Goal: Information Seeking & Learning: Find contact information

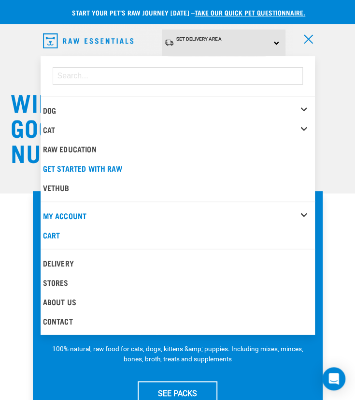
click at [304, 104] on div "Dog" at bounding box center [179, 110] width 272 height 19
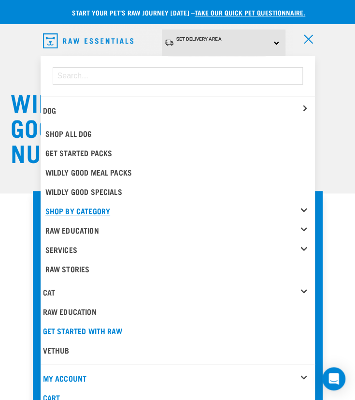
click at [303, 206] on link "Shop By Category" at bounding box center [180, 210] width 270 height 19
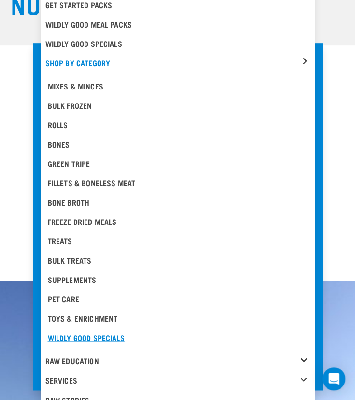
scroll to position [193, 0]
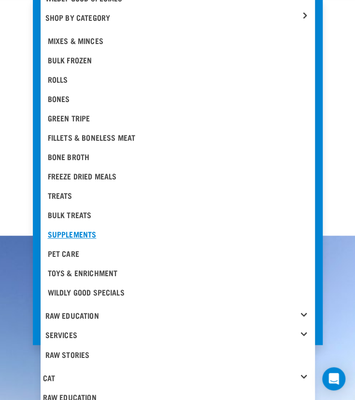
click at [76, 232] on div "Supplements" at bounding box center [178, 234] width 260 height 12
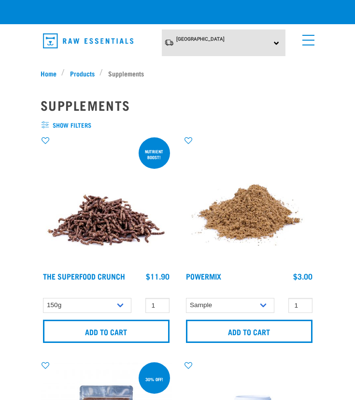
checkbox input "true"
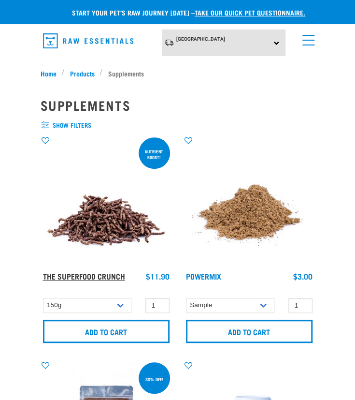
click at [79, 276] on link "The Superfood Crunch" at bounding box center [84, 276] width 82 height 4
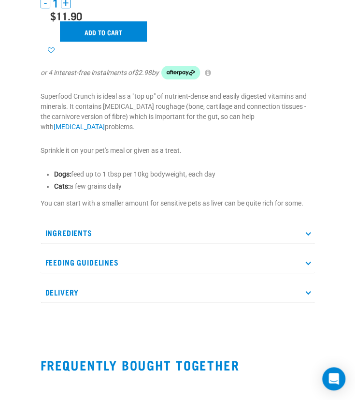
scroll to position [242, 0]
drag, startPoint x: 163, startPoint y: 110, endPoint x: 289, endPoint y: 107, distance: 125.2
click at [289, 107] on p "Superfood Crunch is ideal as a "top up" of nutrient-dense and easily digested v…" at bounding box center [178, 111] width 275 height 41
click at [124, 231] on p "Ingredients" at bounding box center [178, 233] width 275 height 22
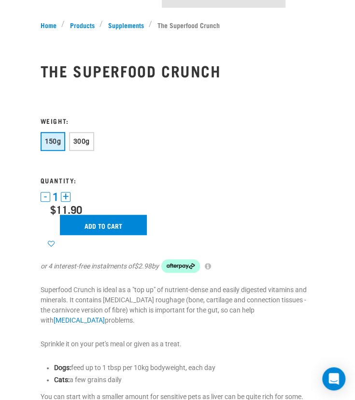
scroll to position [0, 0]
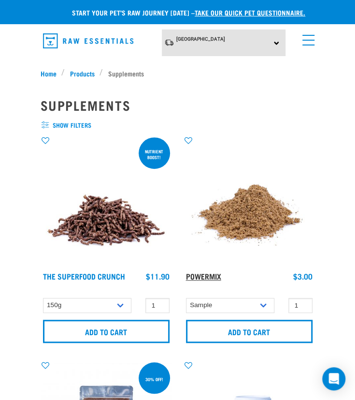
click at [193, 274] on link "Powermix" at bounding box center [203, 276] width 35 height 4
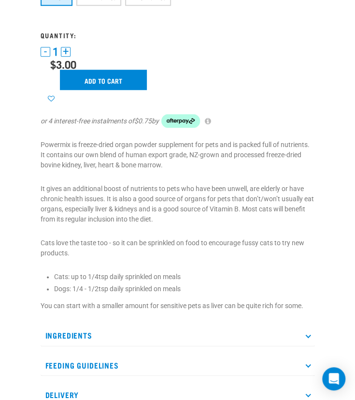
scroll to position [290, 0]
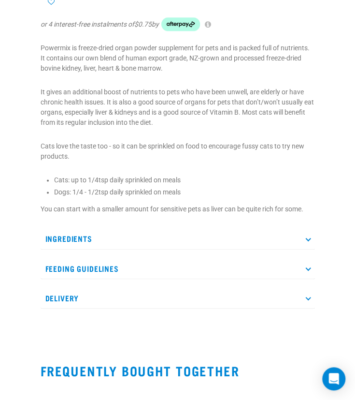
click at [85, 242] on p "Ingredients" at bounding box center [178, 239] width 275 height 22
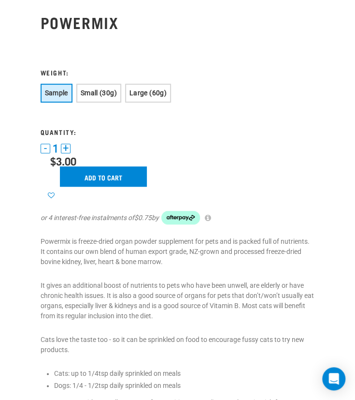
scroll to position [0, 0]
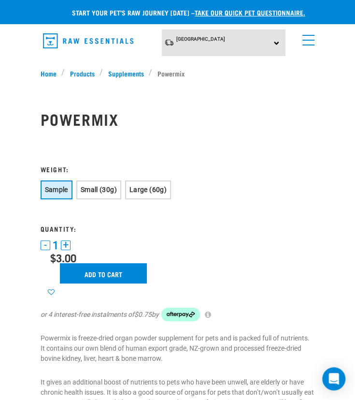
click at [307, 37] on link "menu" at bounding box center [306, 37] width 17 height 17
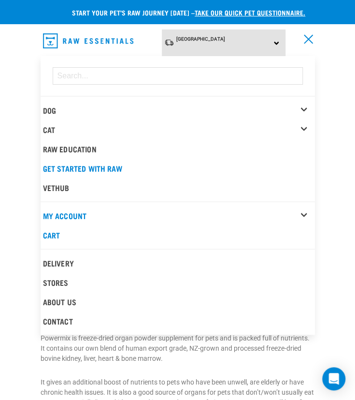
click at [309, 105] on div "Dog" at bounding box center [179, 110] width 272 height 19
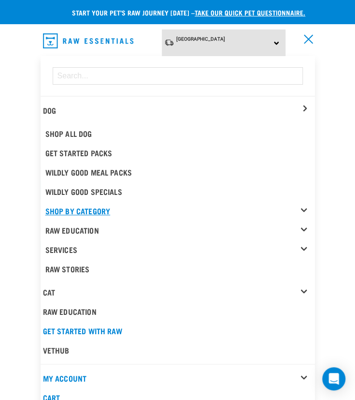
click at [303, 207] on link "Shop By Category" at bounding box center [180, 210] width 270 height 19
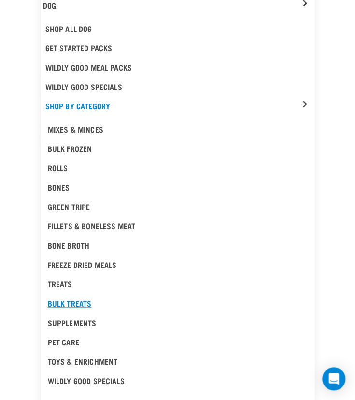
scroll to position [145, 0]
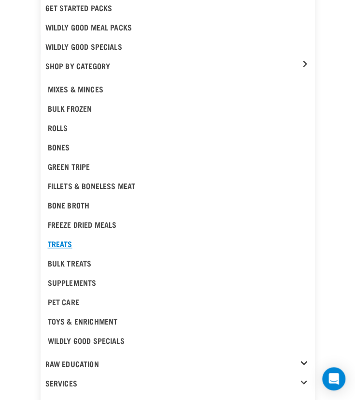
click at [65, 244] on div "Treats" at bounding box center [178, 244] width 260 height 12
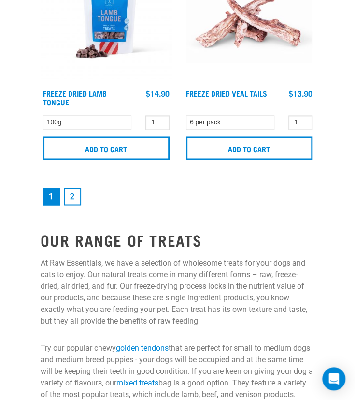
scroll to position [3674, 0]
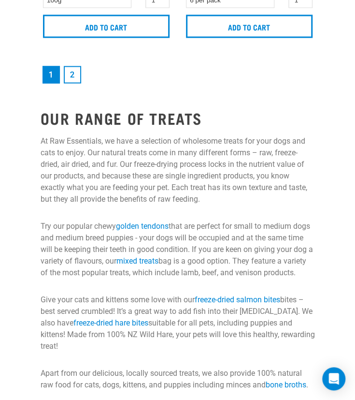
click at [68, 70] on link "2" at bounding box center [72, 74] width 17 height 17
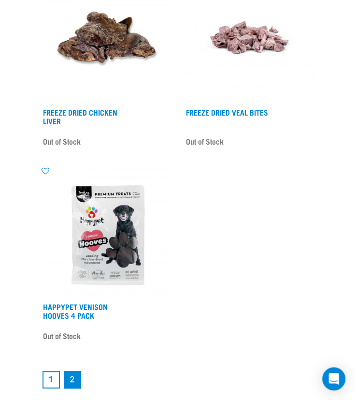
scroll to position [3287, 0]
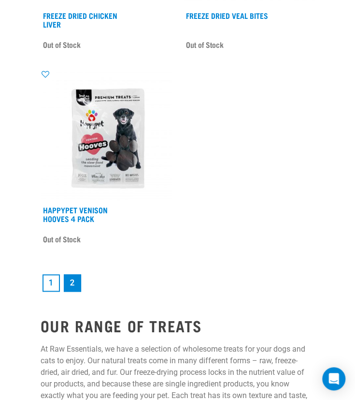
click at [54, 282] on link "1" at bounding box center [51, 282] width 17 height 17
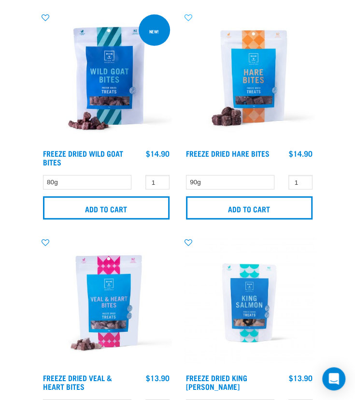
scroll to position [2852, 0]
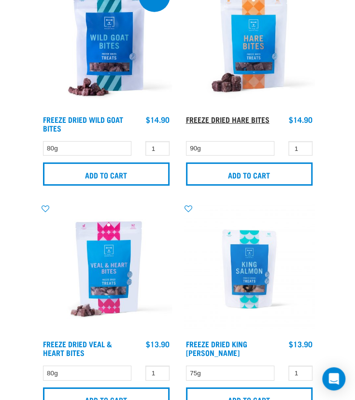
click at [219, 117] on link "Freeze Dried Hare Bites" at bounding box center [228, 119] width 84 height 4
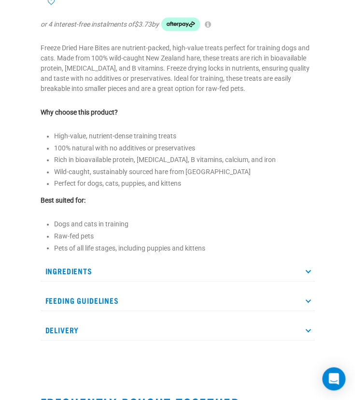
click at [110, 271] on p "Ingredients" at bounding box center [178, 271] width 275 height 22
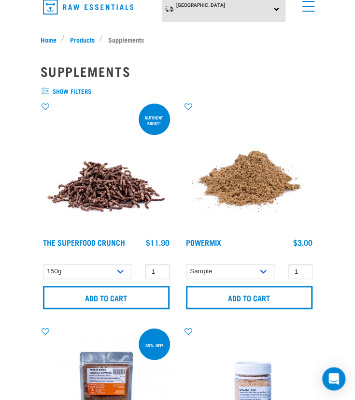
scroll to position [48, 0]
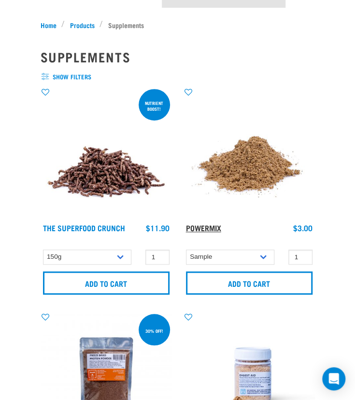
click at [207, 230] on link "Powermix" at bounding box center [203, 227] width 35 height 4
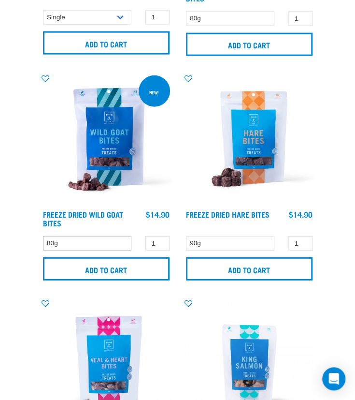
scroll to position [2755, 0]
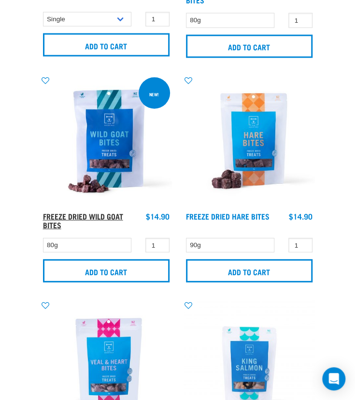
click at [79, 214] on link "Freeze Dried Wild Goat Bites" at bounding box center [83, 220] width 80 height 13
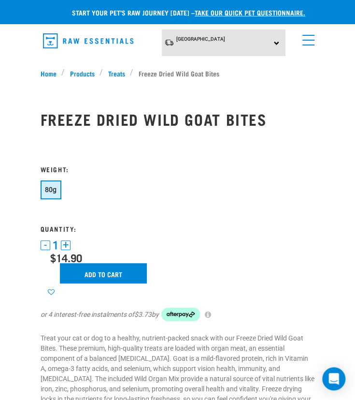
click at [301, 41] on link "menu" at bounding box center [306, 37] width 17 height 17
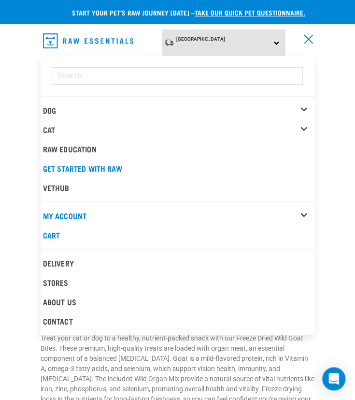
click at [307, 103] on div "Dog" at bounding box center [179, 110] width 272 height 19
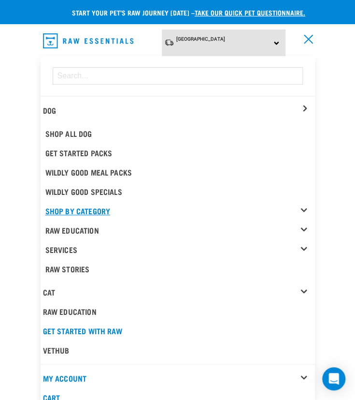
click at [305, 204] on link "Shop By Category" at bounding box center [180, 210] width 270 height 19
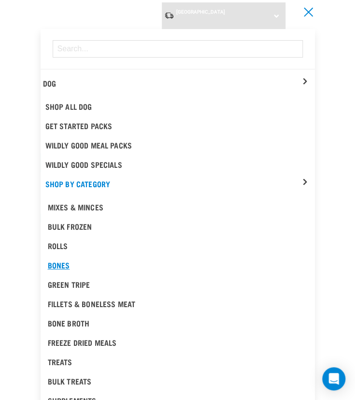
scroll to position [48, 0]
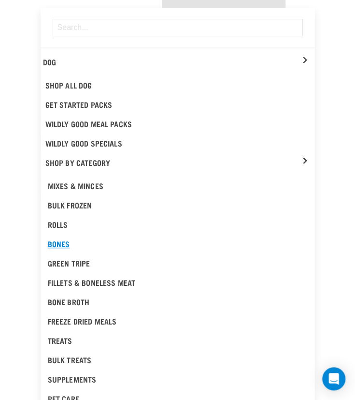
click at [64, 242] on div "Bones" at bounding box center [178, 244] width 260 height 12
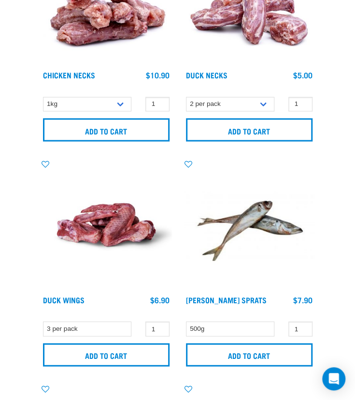
scroll to position [435, 0]
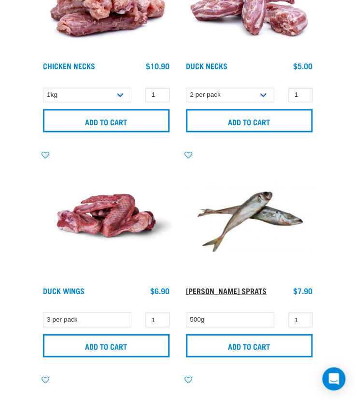
click at [232, 290] on link "Jack Mackerel Sprats" at bounding box center [226, 290] width 81 height 4
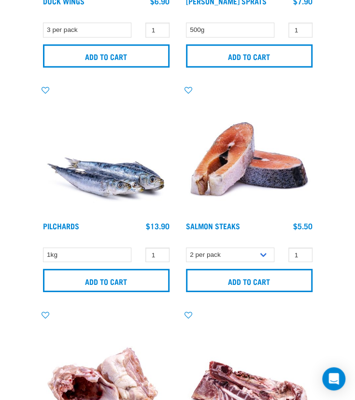
scroll to position [725, 0]
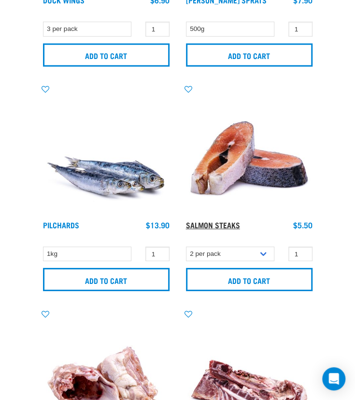
click at [222, 227] on link "Salmon Steaks" at bounding box center [213, 224] width 54 height 4
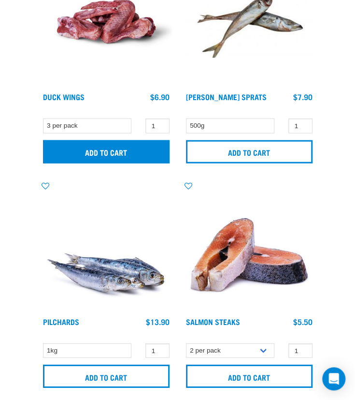
scroll to position [435, 0]
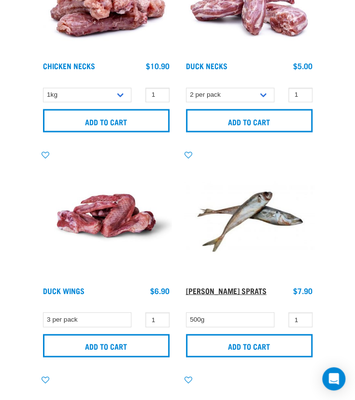
click at [218, 288] on link "[PERSON_NAME] Sprats" at bounding box center [226, 290] width 81 height 4
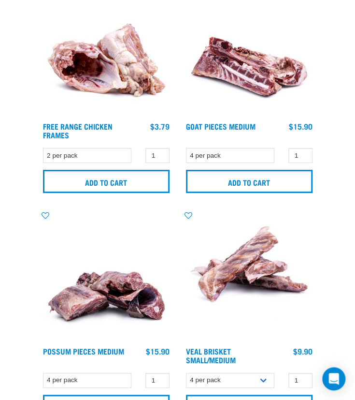
scroll to position [1015, 0]
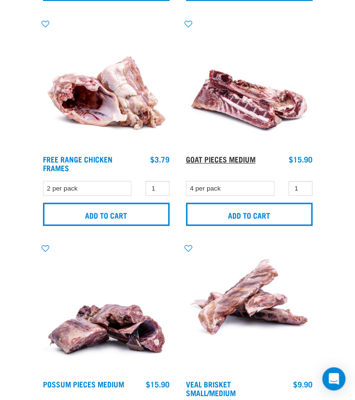
click at [210, 159] on link "Goat Pieces Medium" at bounding box center [221, 159] width 70 height 4
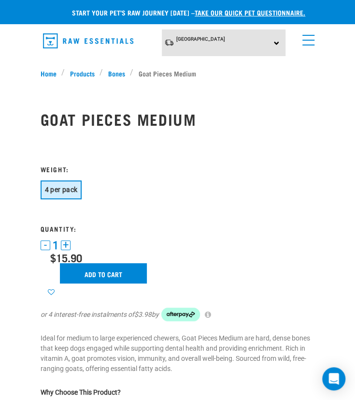
click at [305, 37] on link "menu" at bounding box center [306, 37] width 17 height 17
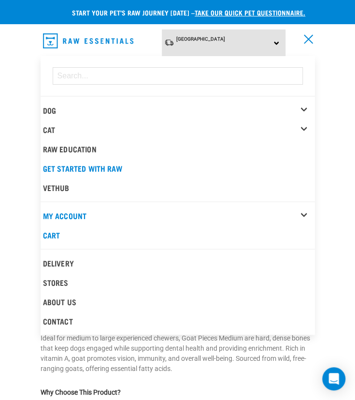
click at [305, 105] on div "Dog" at bounding box center [179, 110] width 272 height 19
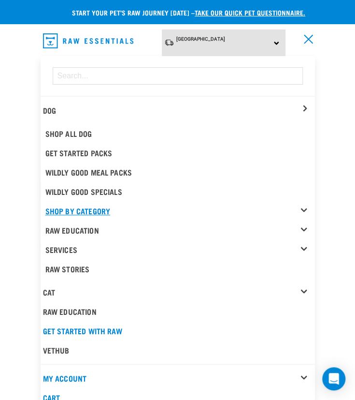
click at [303, 205] on link "Shop By Category" at bounding box center [180, 210] width 270 height 19
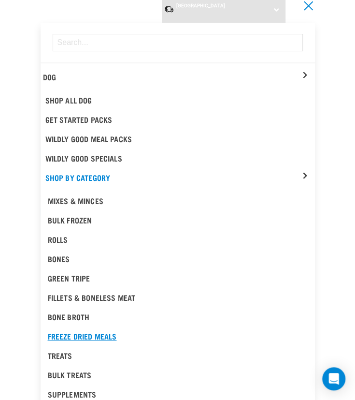
scroll to position [48, 0]
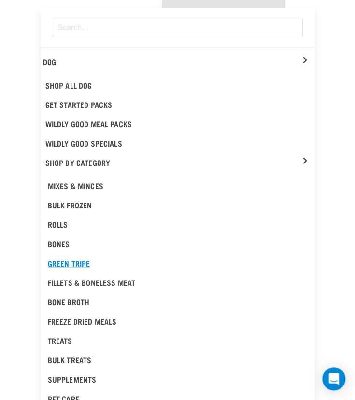
click at [73, 260] on div "Green Tripe" at bounding box center [178, 263] width 260 height 12
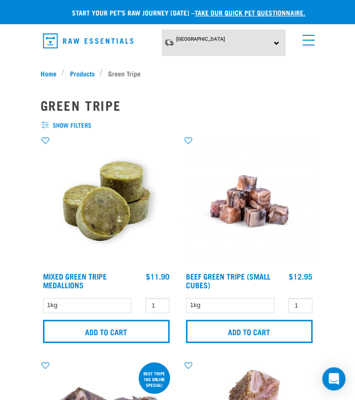
drag, startPoint x: 308, startPoint y: 44, endPoint x: 313, endPoint y: 40, distance: 6.6
click at [313, 40] on link "menu" at bounding box center [306, 37] width 17 height 17
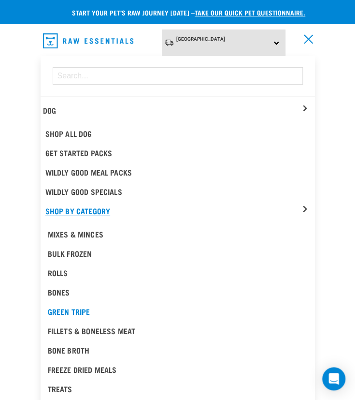
click at [303, 207] on link "Shop By Category" at bounding box center [180, 210] width 270 height 19
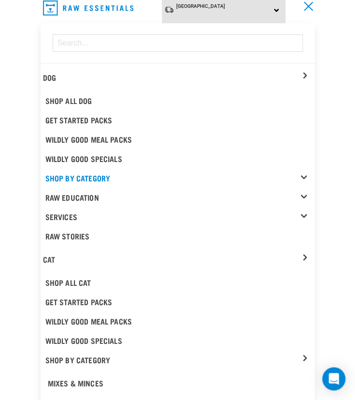
scroll to position [48, 0]
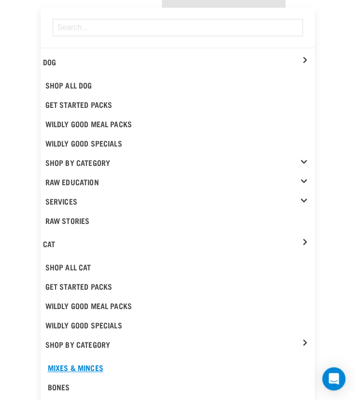
click at [90, 363] on div "Mixes & Minces" at bounding box center [178, 368] width 260 height 12
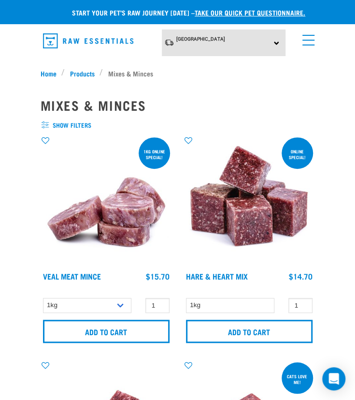
click at [44, 123] on span "show filters" at bounding box center [178, 125] width 275 height 10
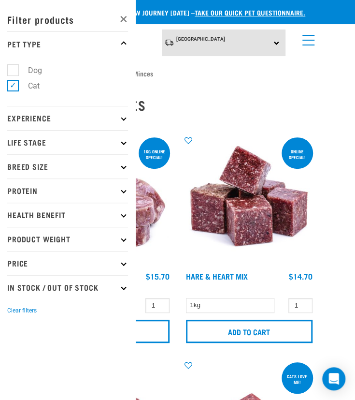
click at [15, 68] on label "Dog" at bounding box center [29, 70] width 33 height 12
click at [14, 68] on input "Dog" at bounding box center [10, 68] width 6 height 6
checkbox input "true"
click at [16, 85] on label "Cat" at bounding box center [28, 86] width 31 height 12
click at [14, 85] on input "Cat" at bounding box center [10, 84] width 6 height 6
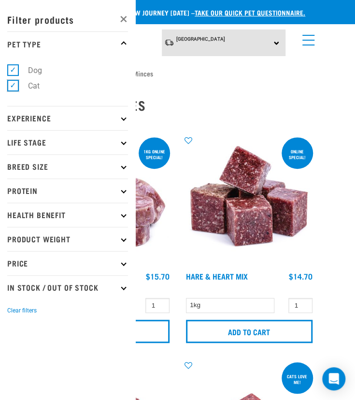
checkbox input "false"
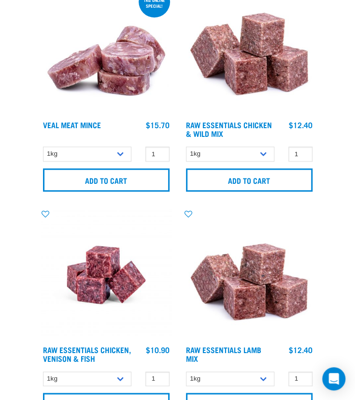
scroll to position [338, 0]
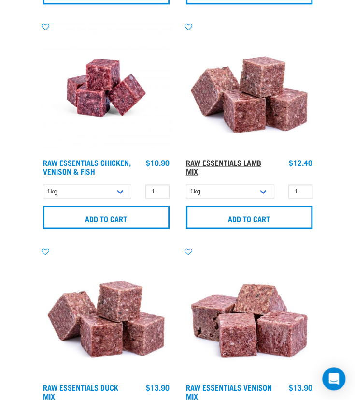
click at [208, 161] on link "Raw Essentials Lamb Mix" at bounding box center [223, 166] width 75 height 13
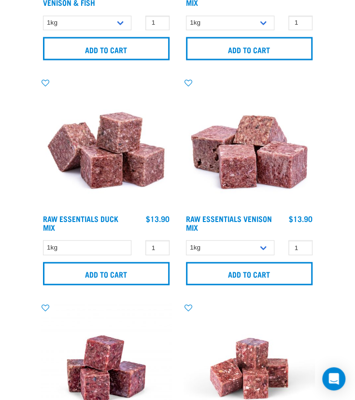
scroll to position [628, 0]
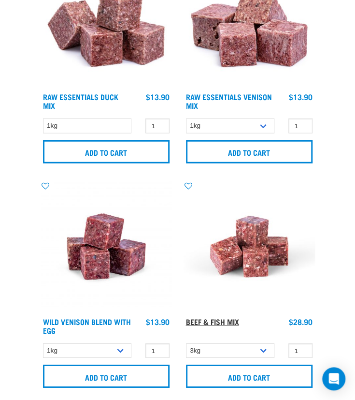
click at [220, 320] on link "Beef & Fish Mix" at bounding box center [212, 321] width 53 height 4
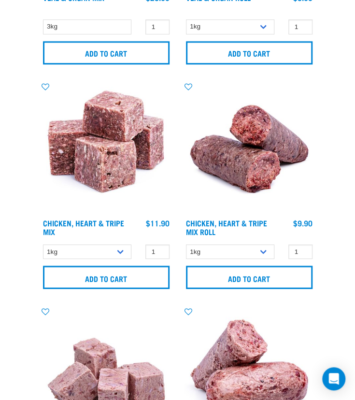
scroll to position [1402, 0]
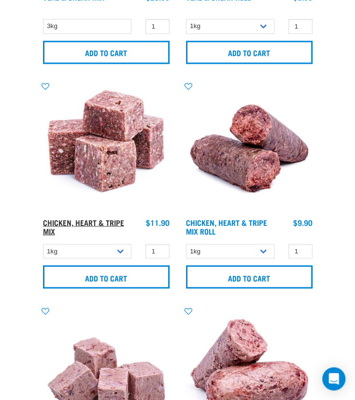
click at [87, 224] on link "Chicken, Heart & Tripe Mix" at bounding box center [83, 225] width 81 height 13
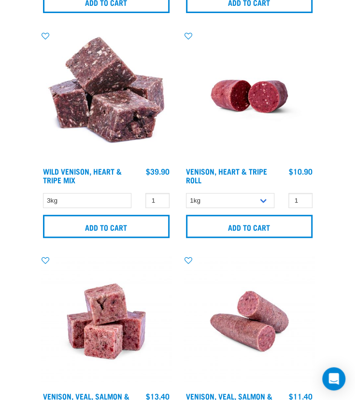
scroll to position [2127, 0]
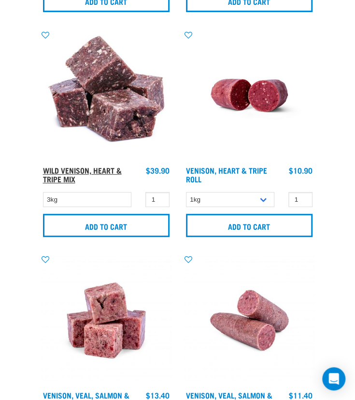
click at [84, 171] on link "Wild Venison, Heart & Tripe Mix" at bounding box center [82, 174] width 79 height 13
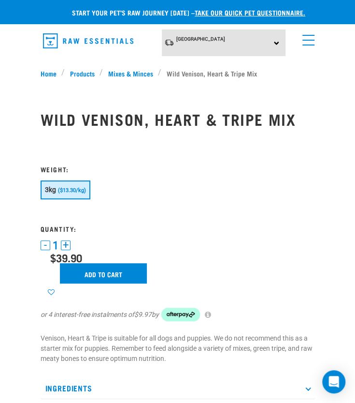
click at [311, 43] on link "menu" at bounding box center [306, 37] width 17 height 17
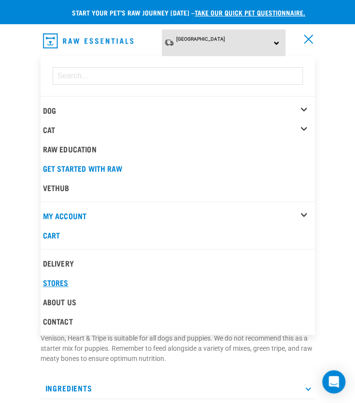
click at [62, 279] on link "Stores" at bounding box center [178, 282] width 275 height 19
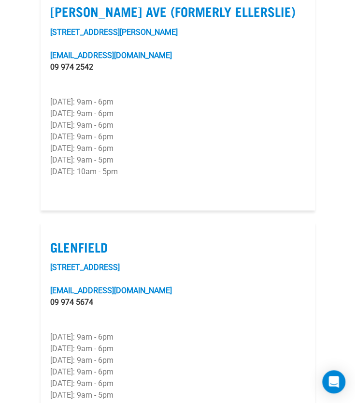
scroll to position [822, 0]
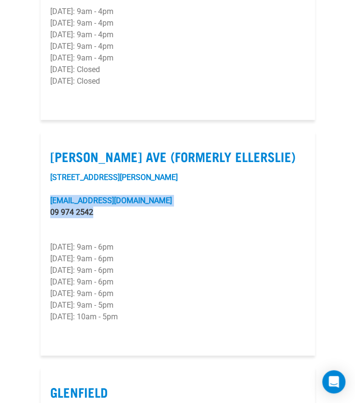
drag, startPoint x: 102, startPoint y: 209, endPoint x: 49, endPoint y: 203, distance: 53.1
click at [49, 203] on article "Lunn Ave (Formerly Ellerslie) 97-101 Lunn Avenue lunnave@rawessentials.co.nz 09…" at bounding box center [178, 243] width 275 height 224
copy div "lunnave@rawessentials.co.nz 09 974 2542"
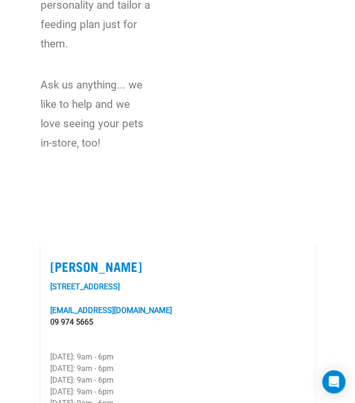
scroll to position [0, 0]
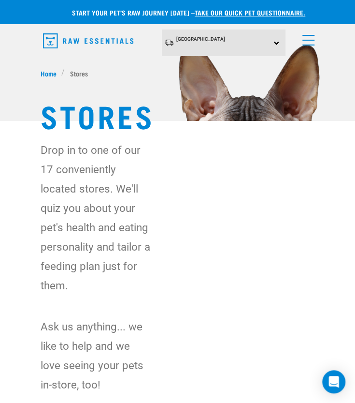
click at [308, 43] on link "menu" at bounding box center [306, 37] width 17 height 17
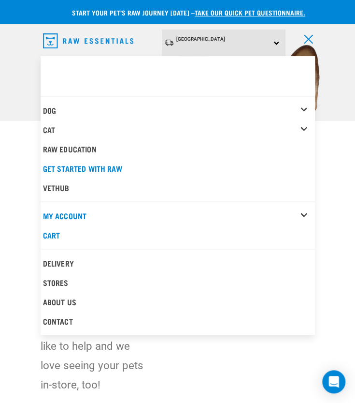
click at [303, 122] on div "Cat" at bounding box center [179, 129] width 272 height 19
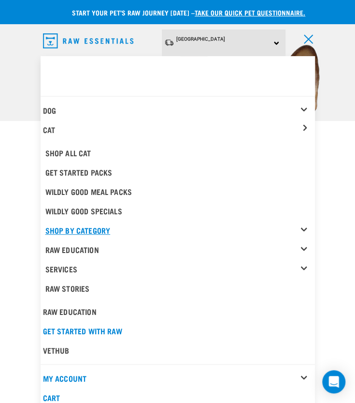
click at [304, 226] on link "Shop By Category" at bounding box center [180, 229] width 270 height 19
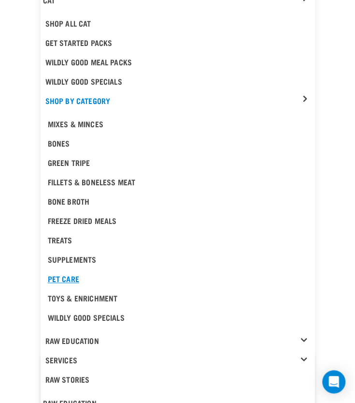
scroll to position [145, 0]
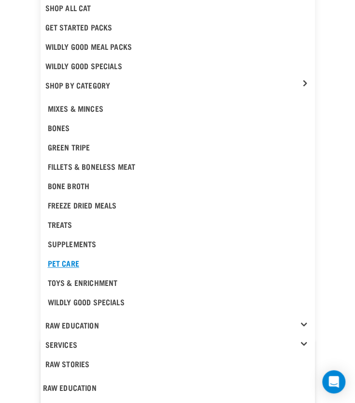
click at [69, 259] on div "Pet Care" at bounding box center [178, 263] width 260 height 12
